Goal: Transaction & Acquisition: Purchase product/service

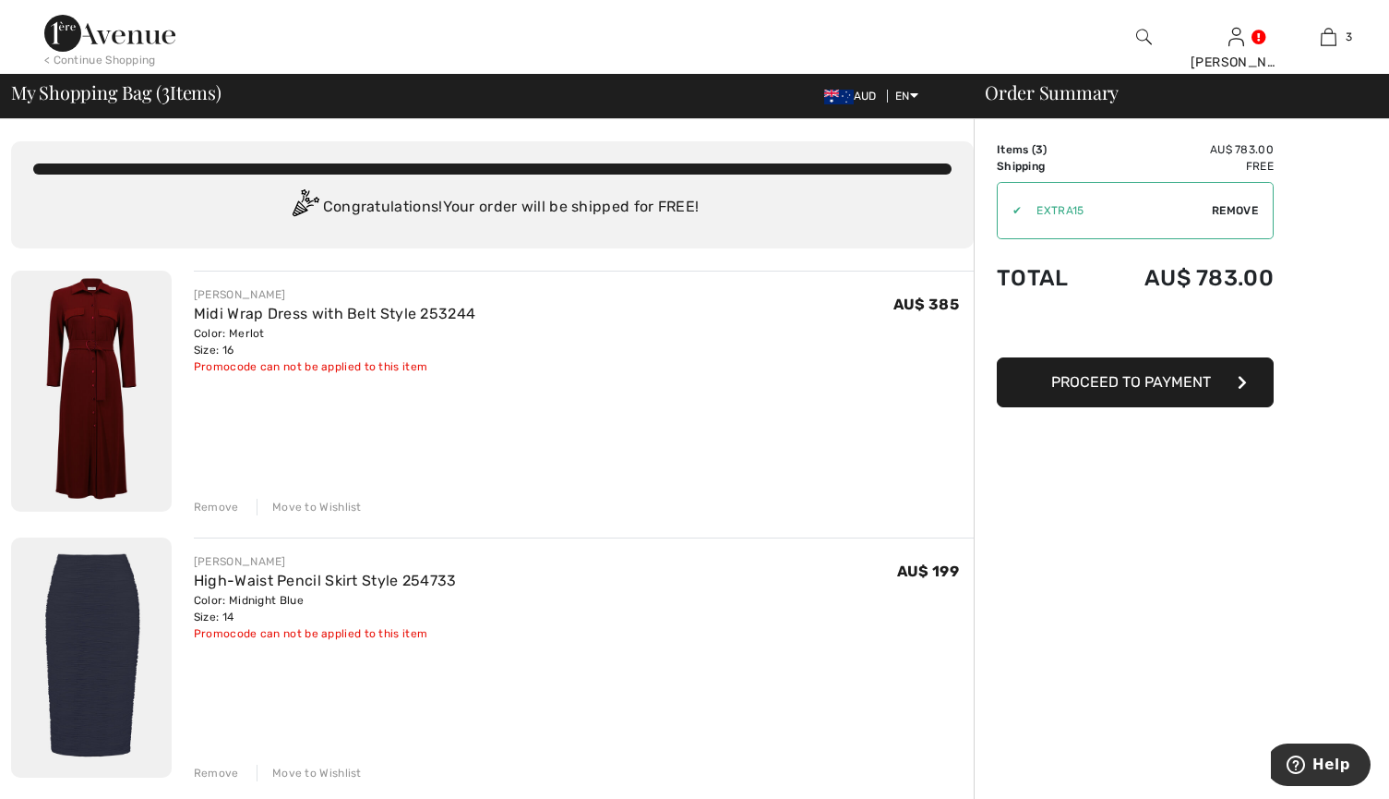
click at [1133, 383] on span "Proceed to Payment" at bounding box center [1132, 382] width 160 height 18
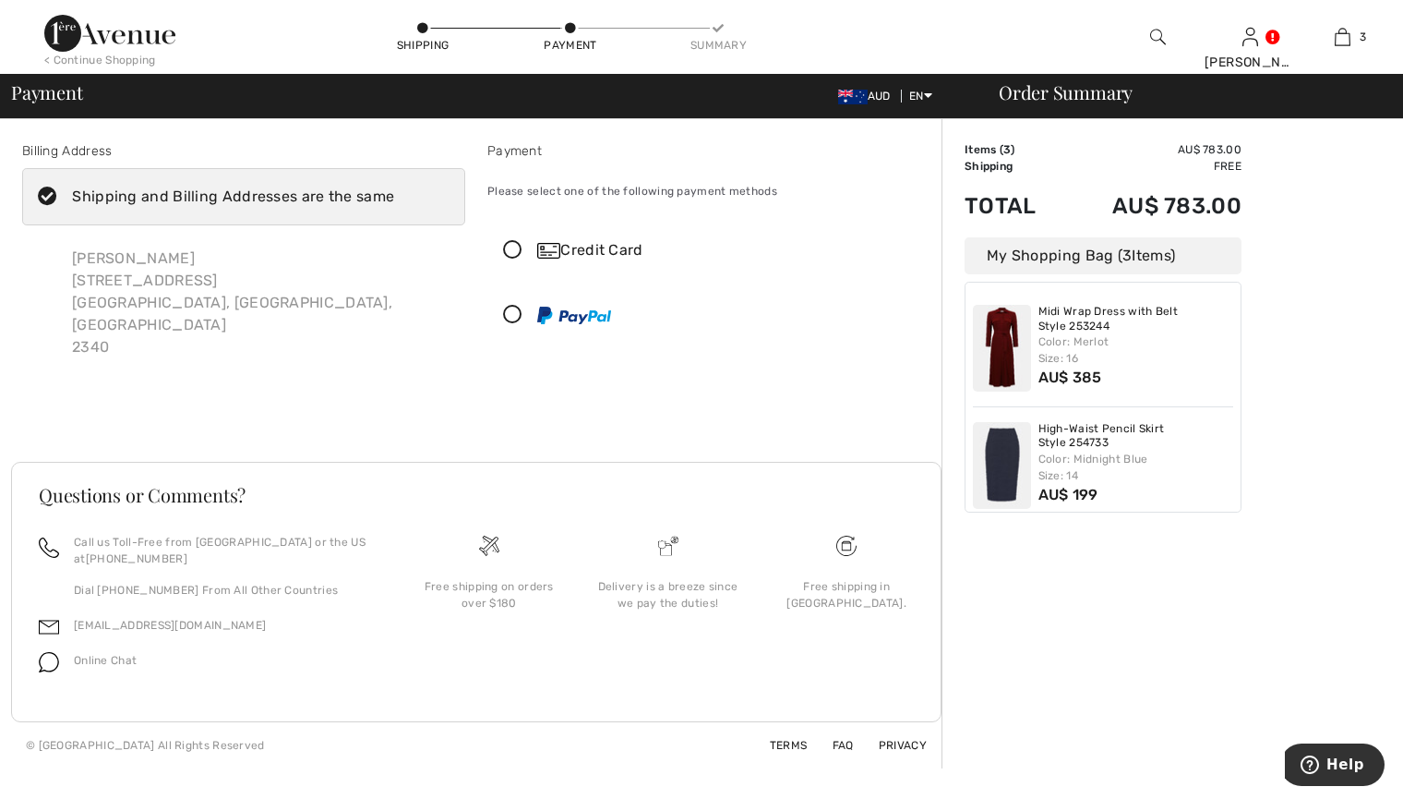
click at [516, 313] on icon at bounding box center [512, 315] width 49 height 19
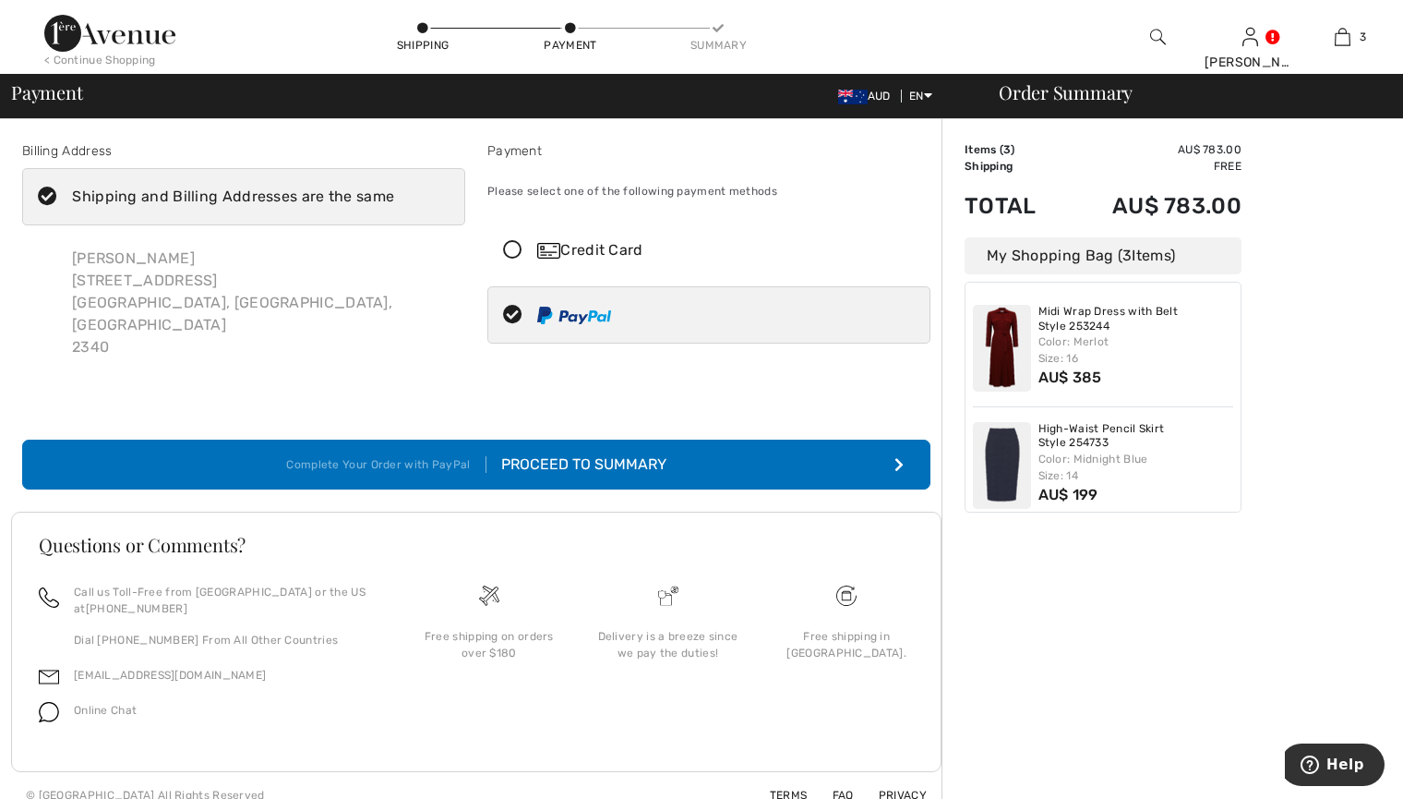
click at [595, 453] on div "Proceed to Summary" at bounding box center [577, 464] width 180 height 22
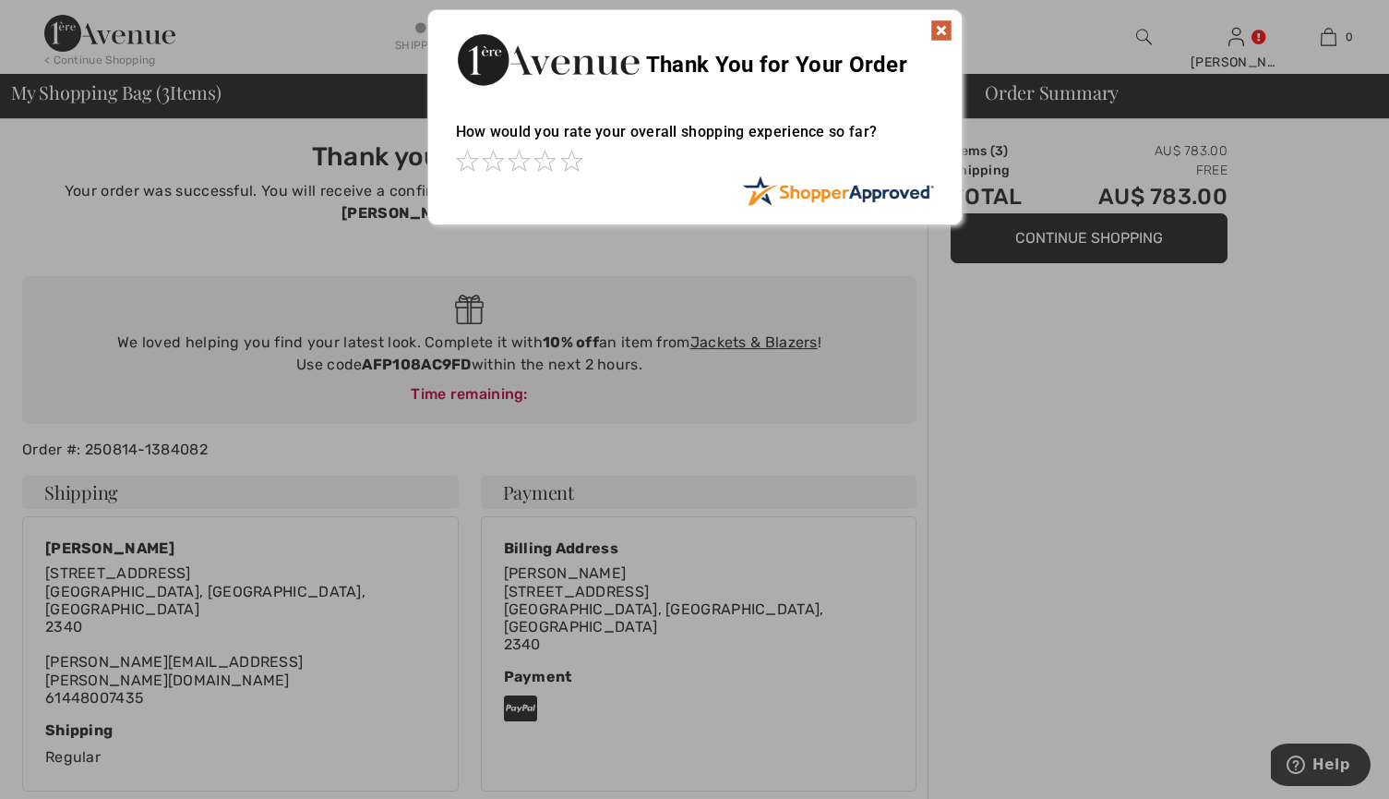
click at [944, 26] on img at bounding box center [942, 30] width 22 height 22
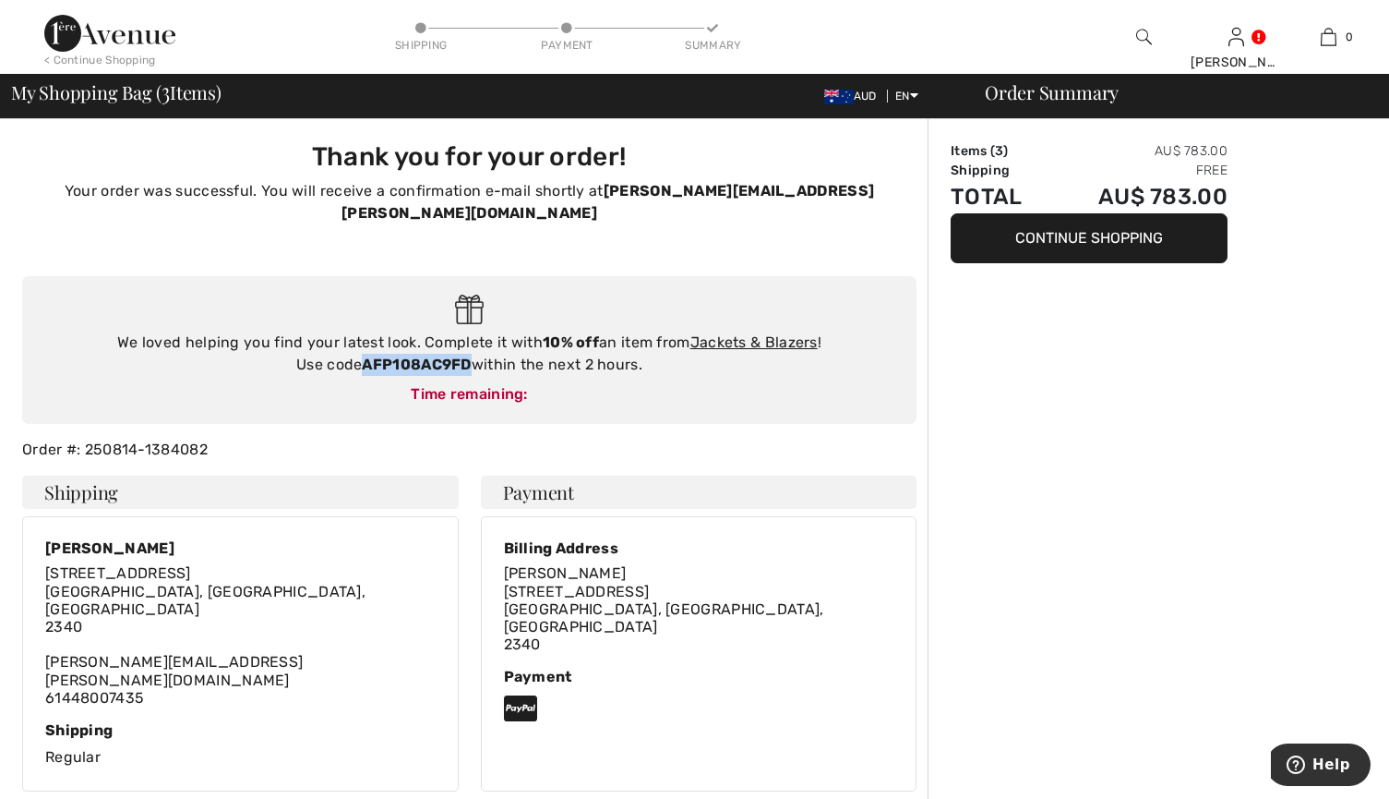
drag, startPoint x: 364, startPoint y: 343, endPoint x: 472, endPoint y: 338, distance: 108.1
click at [471, 355] on strong "AFP108AC9FD" at bounding box center [416, 364] width 109 height 18
copy strong "AFP108AC9FD"
click at [724, 333] on link "Jackets & Blazers" at bounding box center [754, 342] width 127 height 18
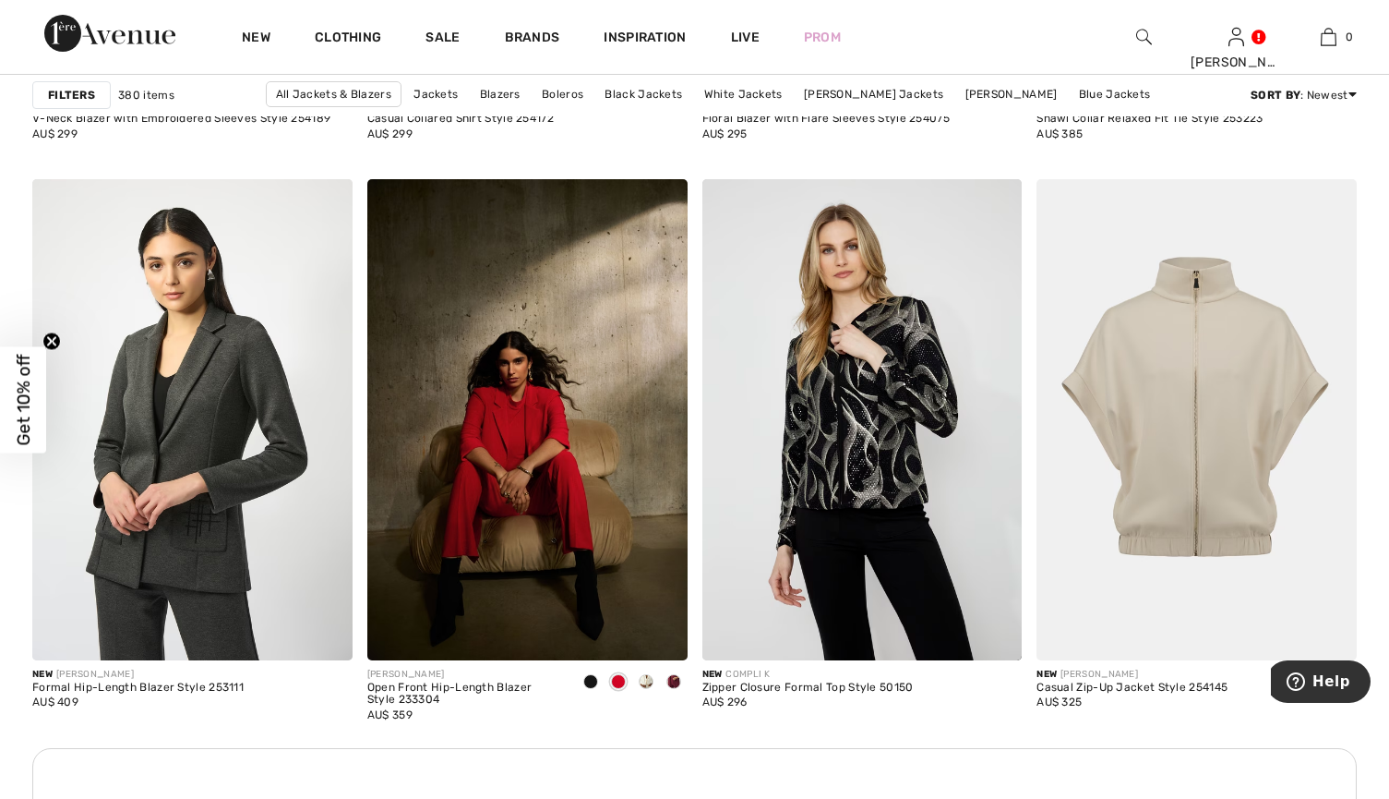
scroll to position [1939, 0]
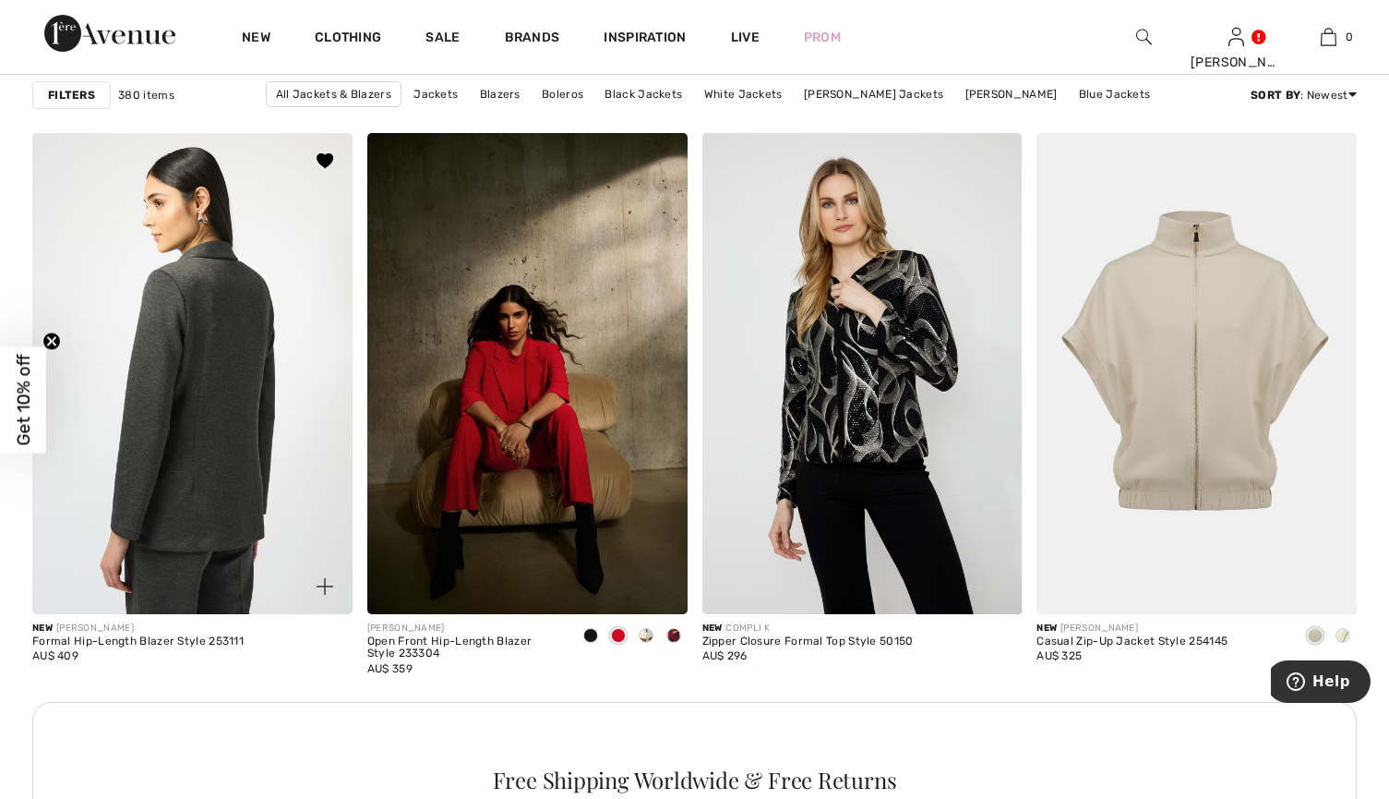
click at [211, 374] on img at bounding box center [192, 373] width 320 height 480
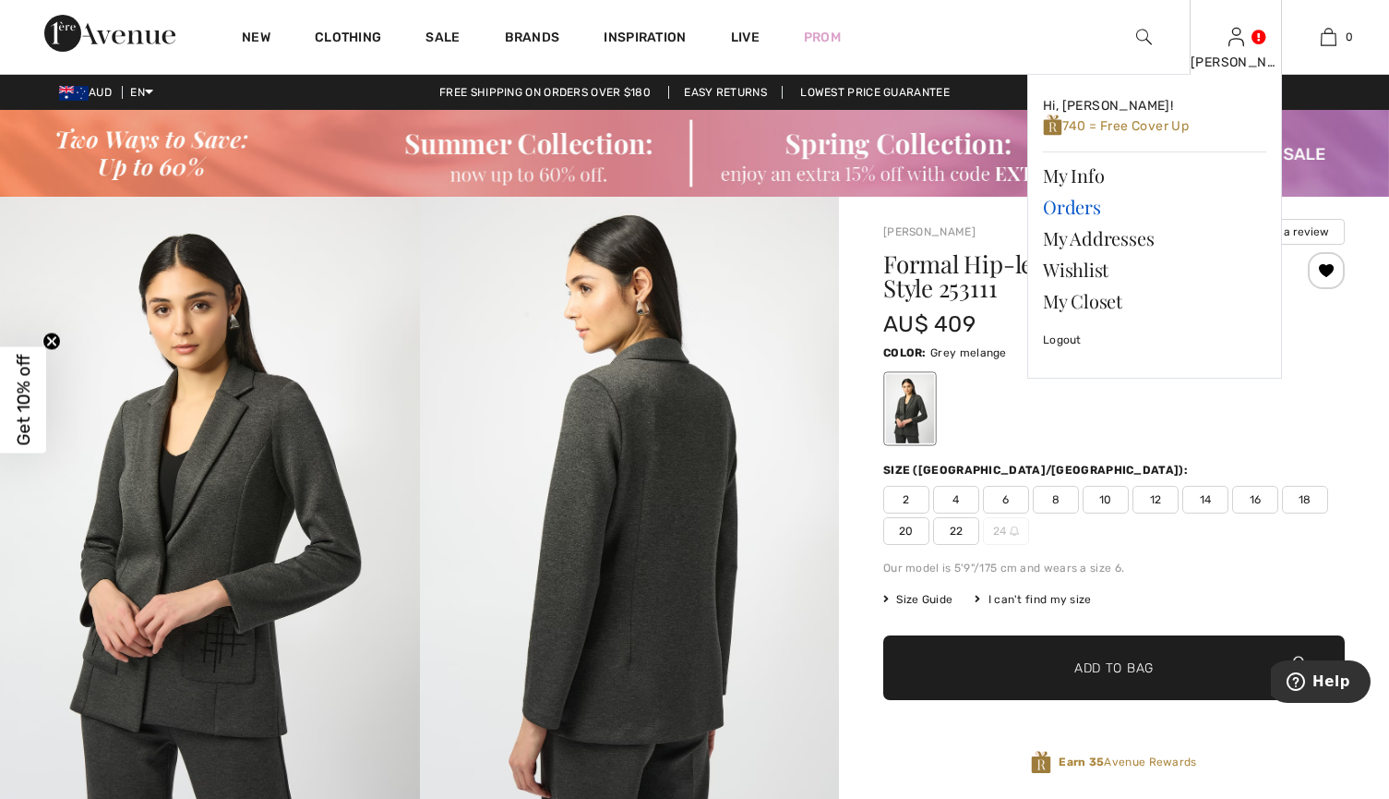
click at [1089, 206] on link "Orders" at bounding box center [1154, 206] width 223 height 31
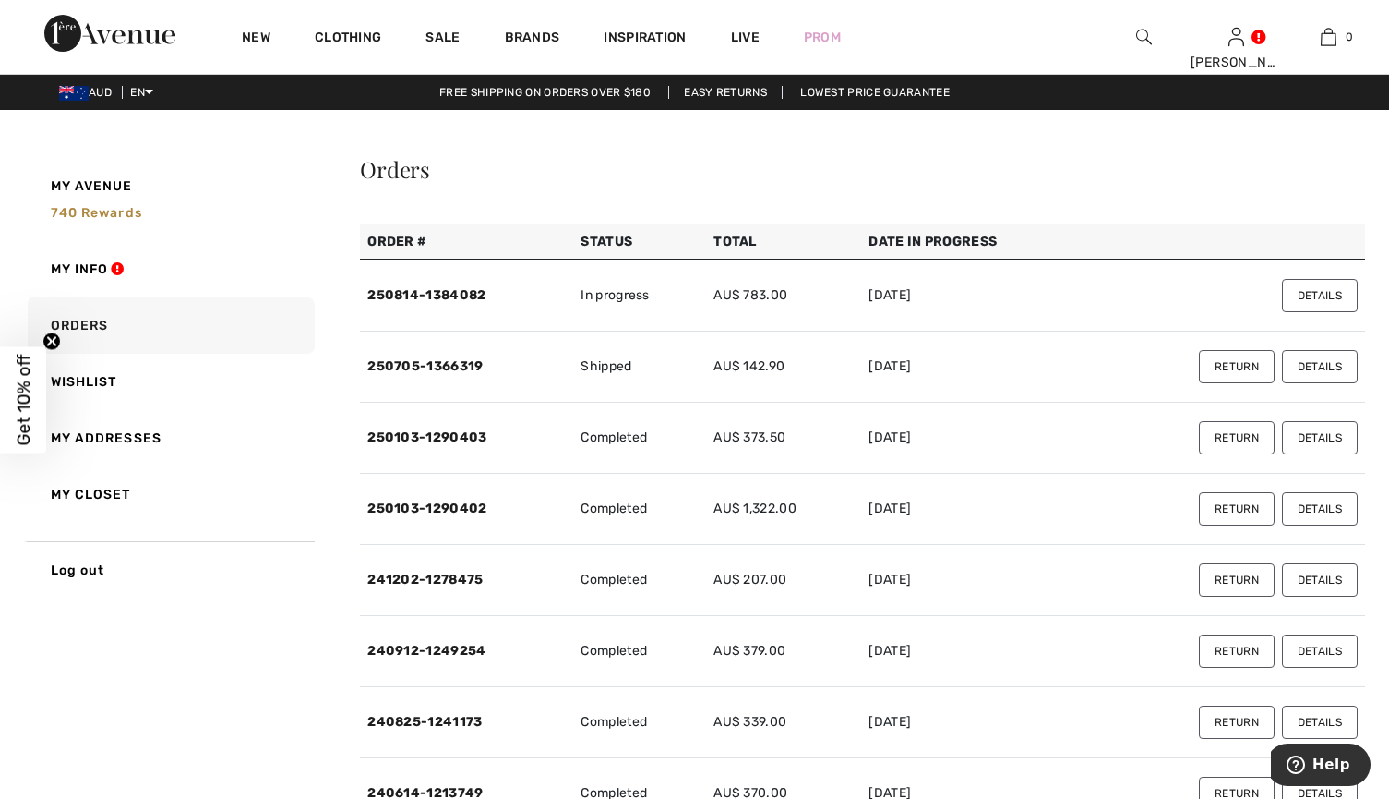
click at [1310, 293] on button "Details" at bounding box center [1320, 295] width 76 height 33
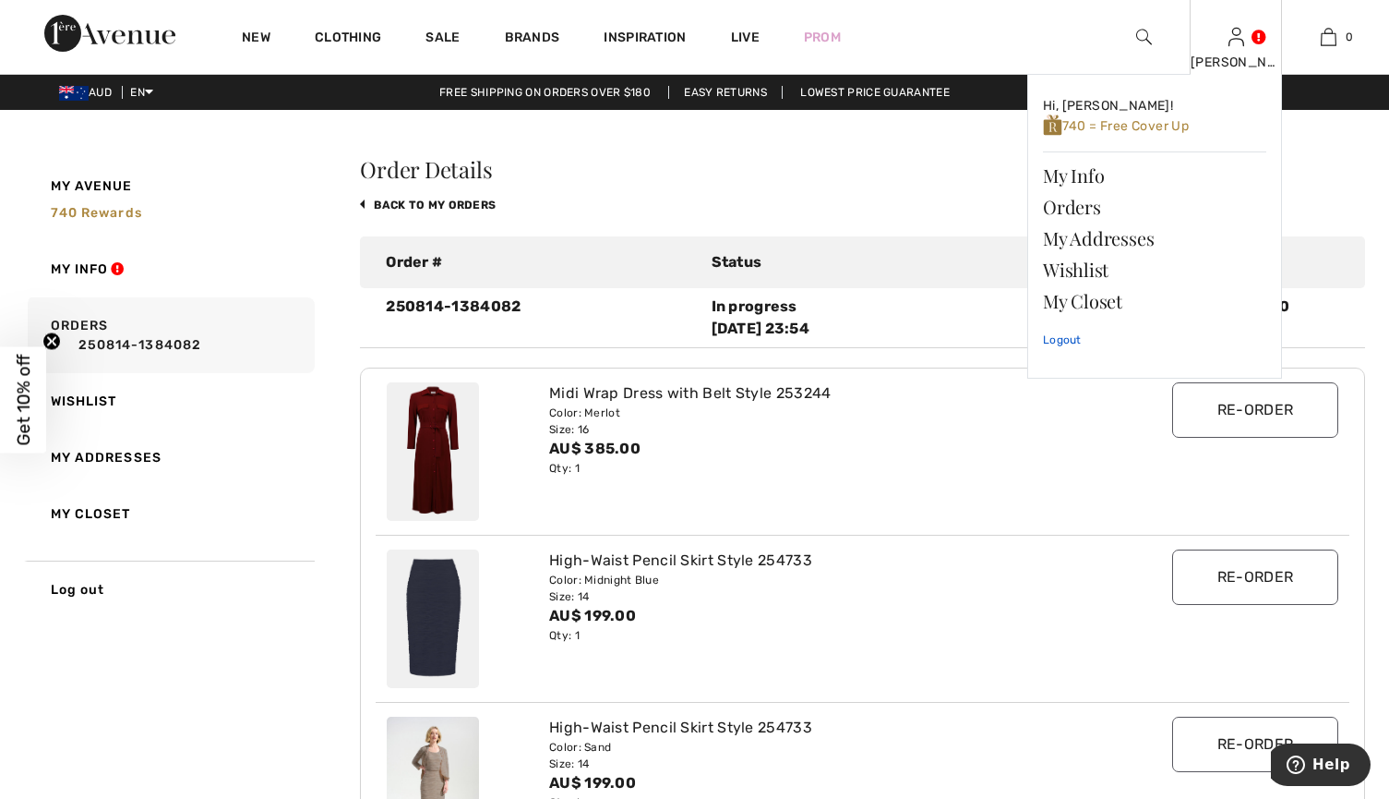
click at [1065, 337] on link "Logout" at bounding box center [1154, 340] width 223 height 46
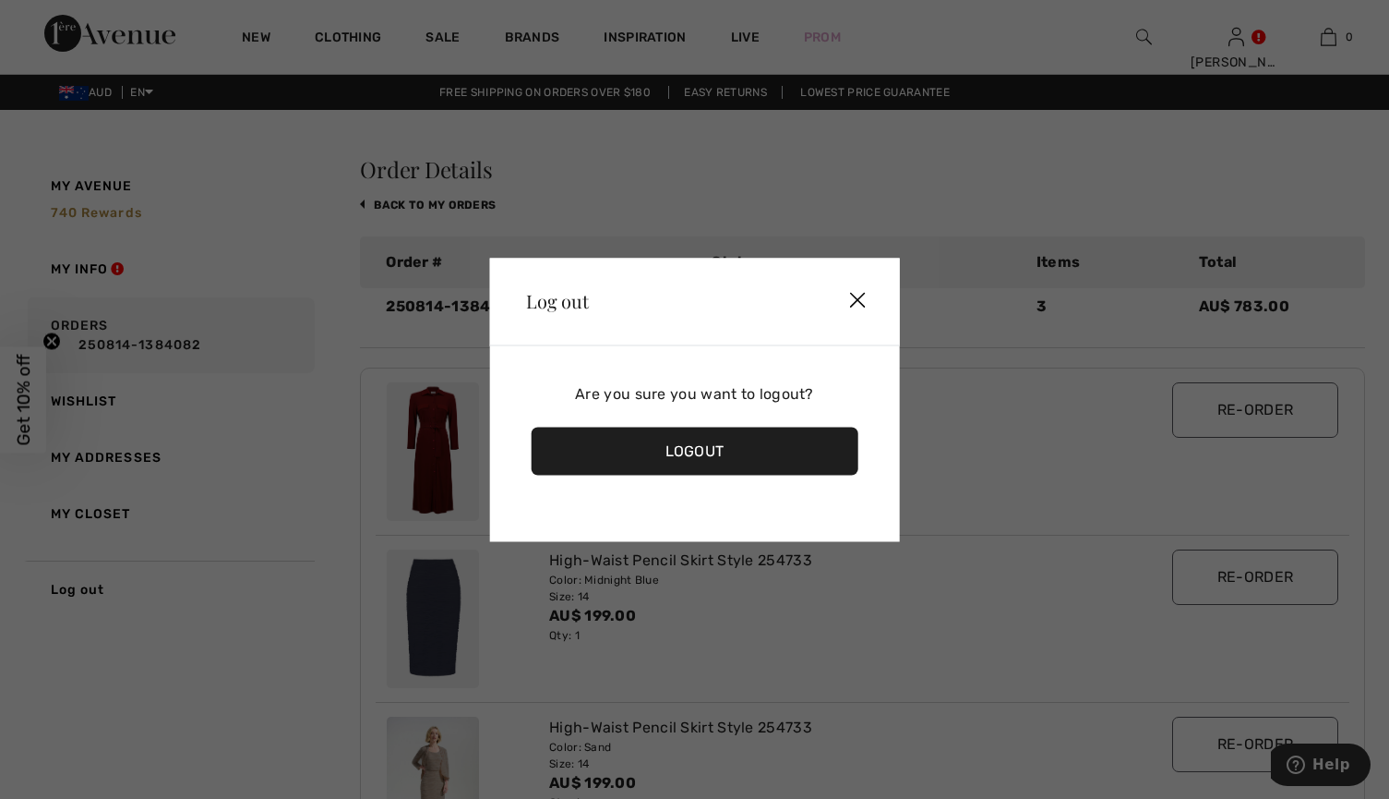
click at [677, 451] on div "Logout" at bounding box center [695, 451] width 328 height 48
